Goal: Task Accomplishment & Management: Manage account settings

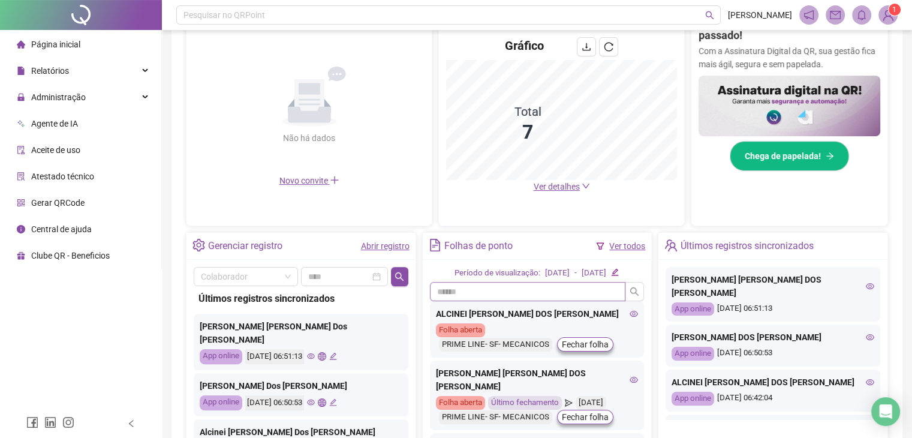
scroll to position [342, 0]
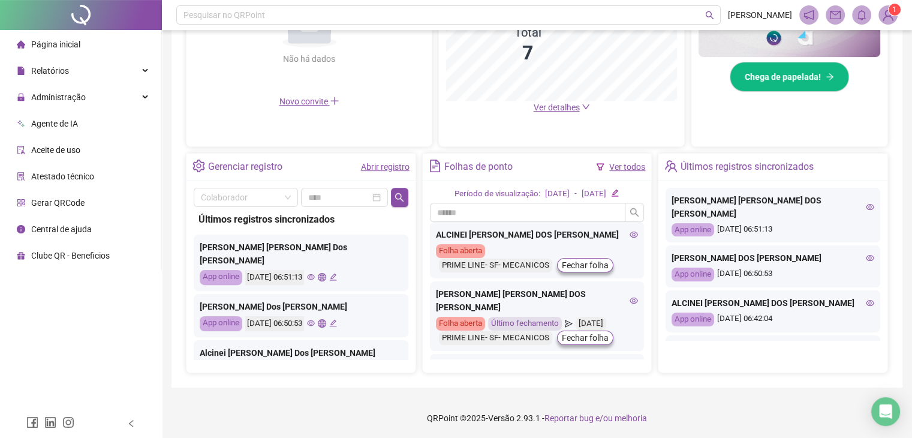
click at [558, 108] on span "Ver detalhes" at bounding box center [557, 108] width 46 height 10
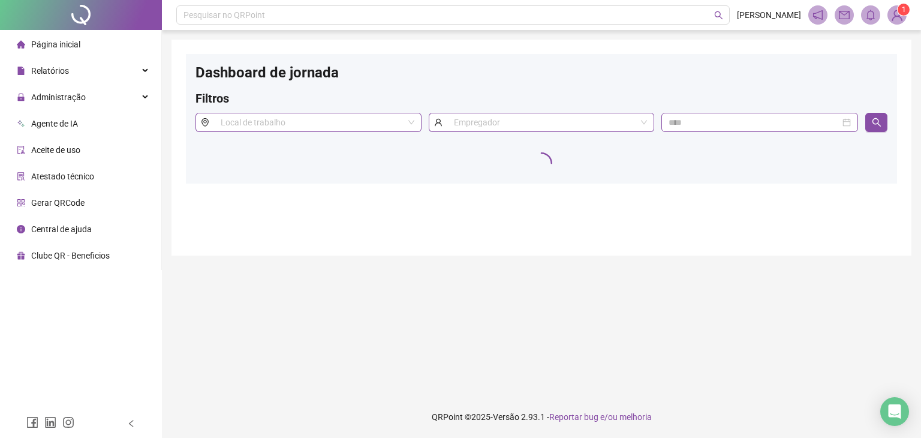
click at [59, 40] on span "Página inicial" at bounding box center [55, 45] width 49 height 10
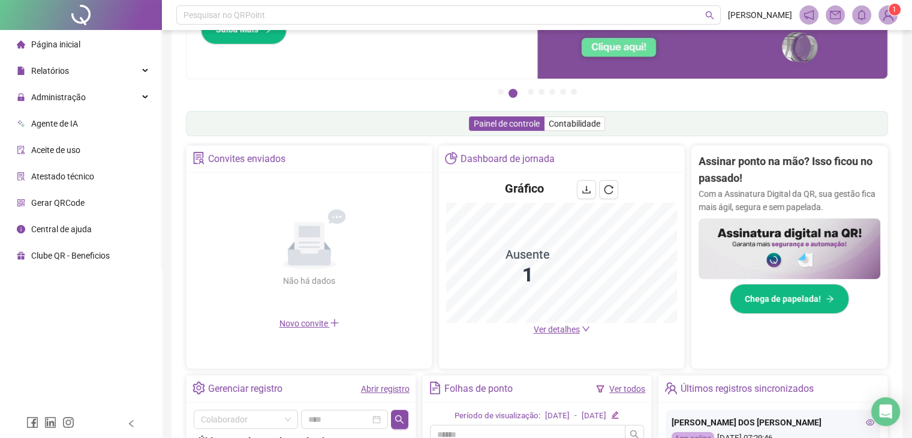
scroll to position [180, 0]
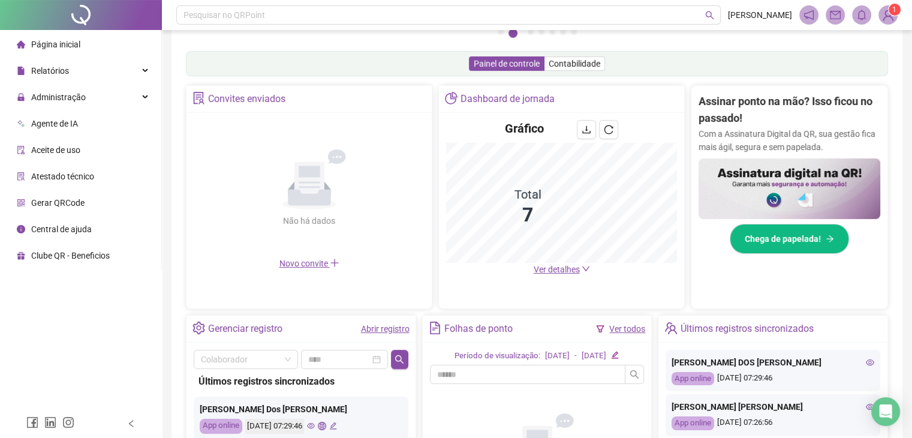
click at [554, 272] on span "Ver detalhes" at bounding box center [557, 270] width 46 height 10
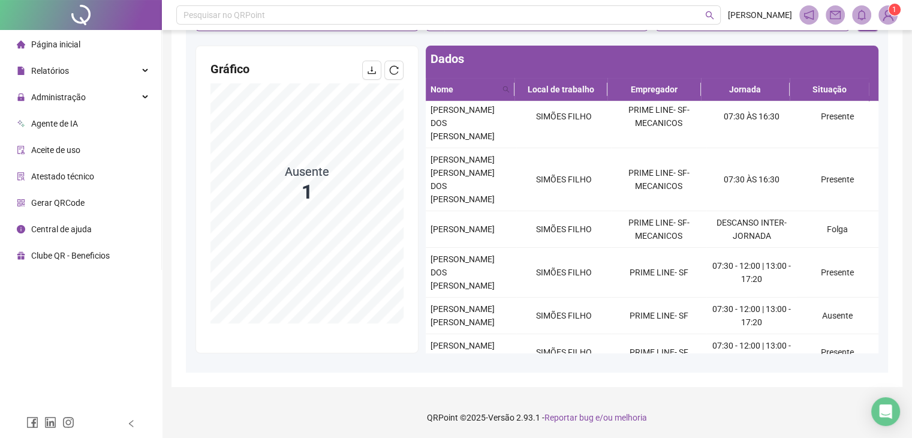
scroll to position [86, 0]
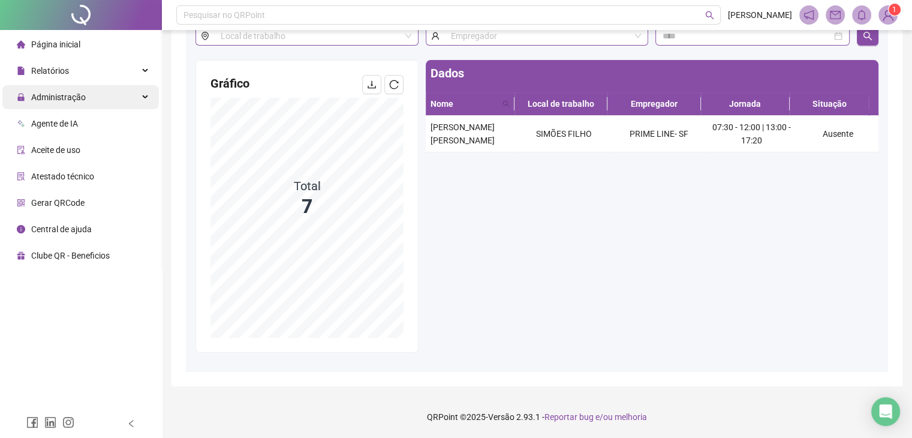
click at [55, 97] on span "Administração" at bounding box center [58, 97] width 55 height 10
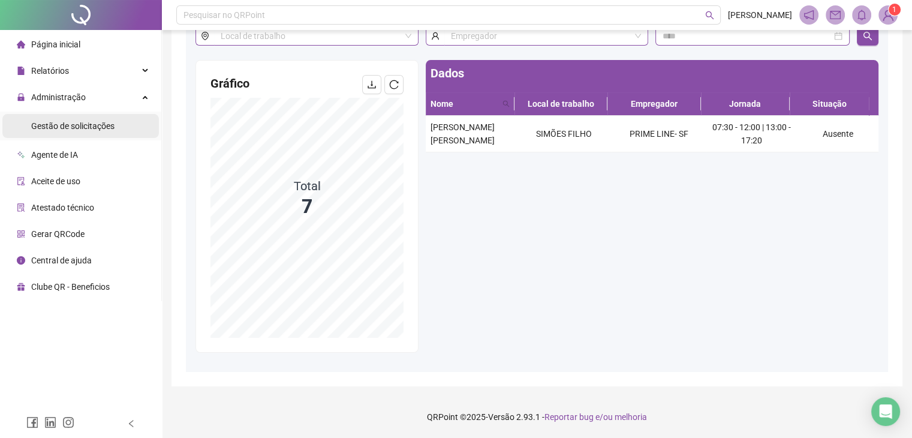
click at [60, 125] on span "Gestão de solicitações" at bounding box center [72, 126] width 83 height 10
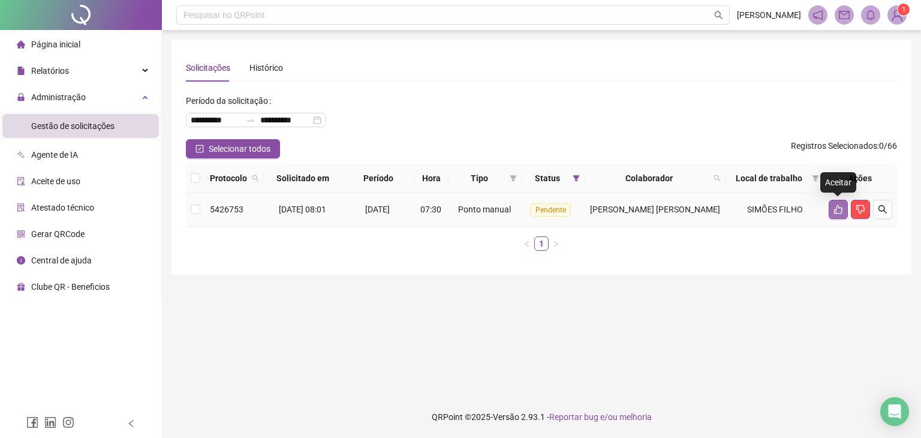
click at [835, 205] on icon "like" at bounding box center [839, 210] width 10 height 10
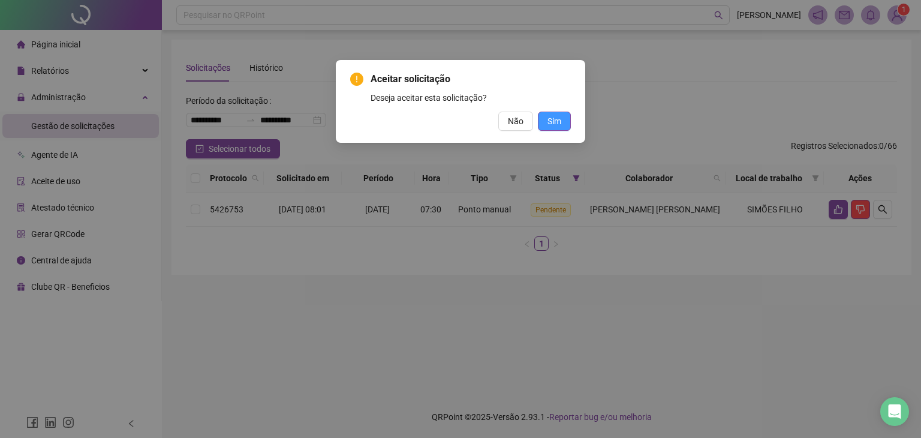
click at [554, 119] on span "Sim" at bounding box center [555, 121] width 14 height 13
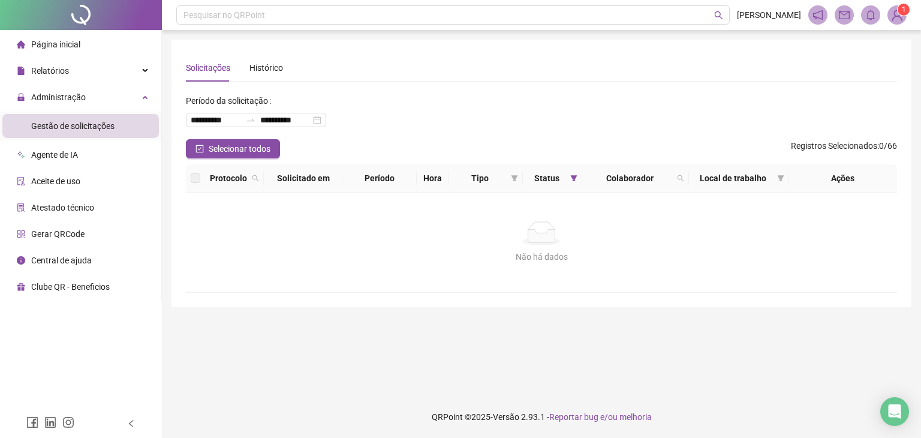
click at [48, 40] on span "Página inicial" at bounding box center [55, 45] width 49 height 10
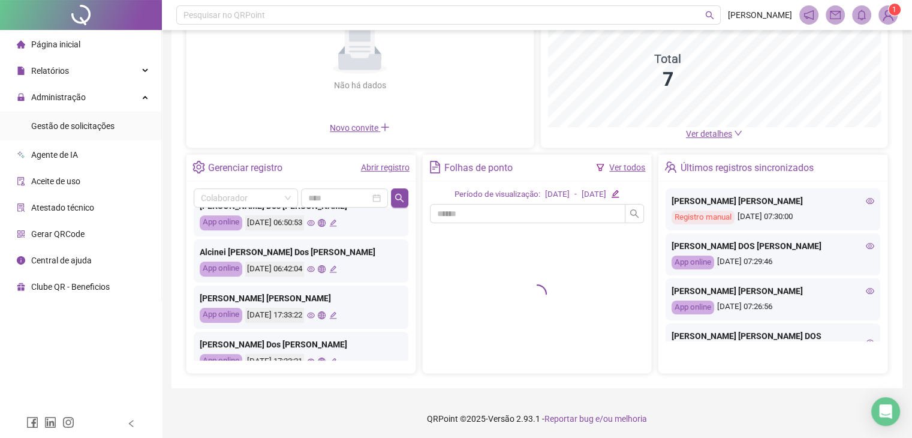
scroll to position [300, 0]
